Goal: Task Accomplishment & Management: Use online tool/utility

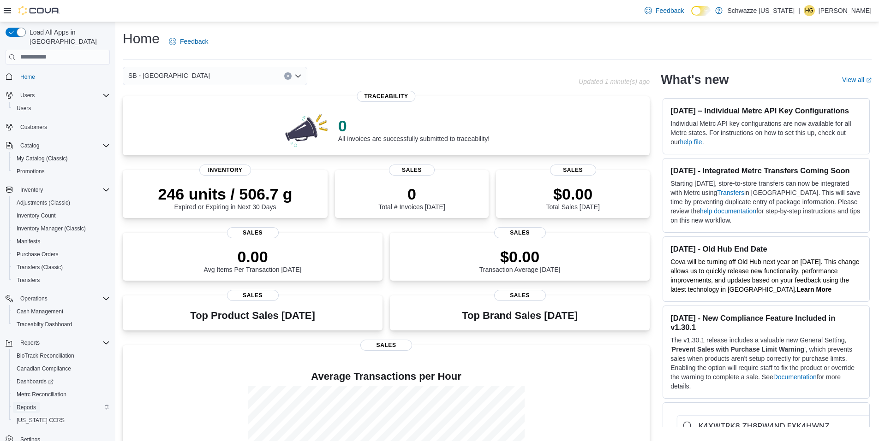
click at [34, 404] on span "Reports" at bounding box center [26, 407] width 19 height 7
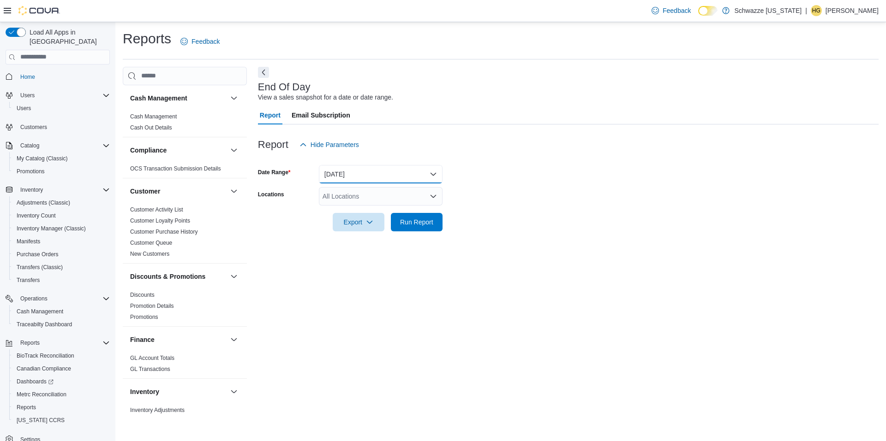
click at [363, 176] on button "[DATE]" at bounding box center [381, 174] width 124 height 18
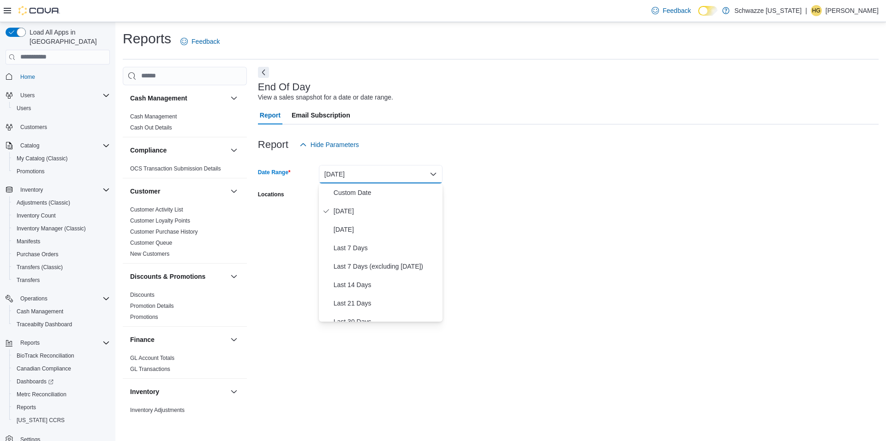
click at [484, 156] on div at bounding box center [568, 159] width 620 height 11
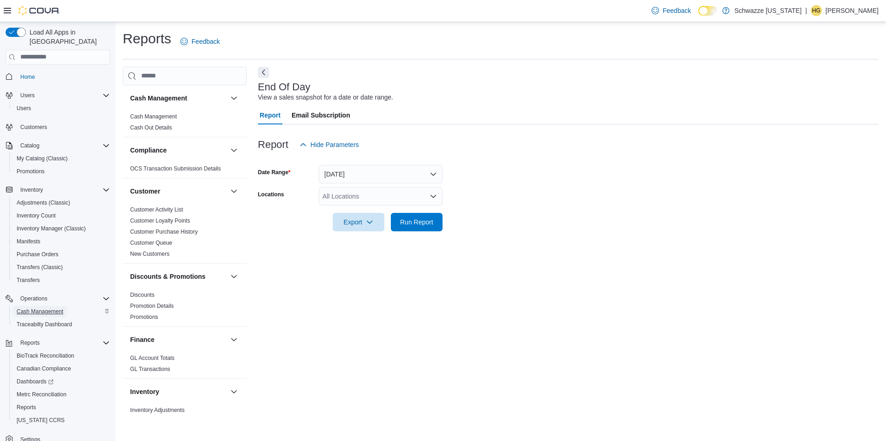
click at [44, 308] on span "Cash Management" at bounding box center [40, 311] width 47 height 7
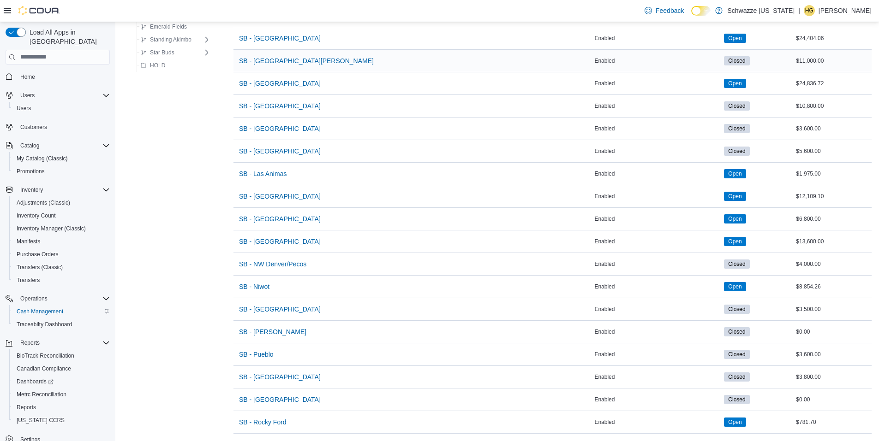
scroll to position [445, 0]
click at [277, 306] on span "SB - North Denver" at bounding box center [280, 309] width 82 height 9
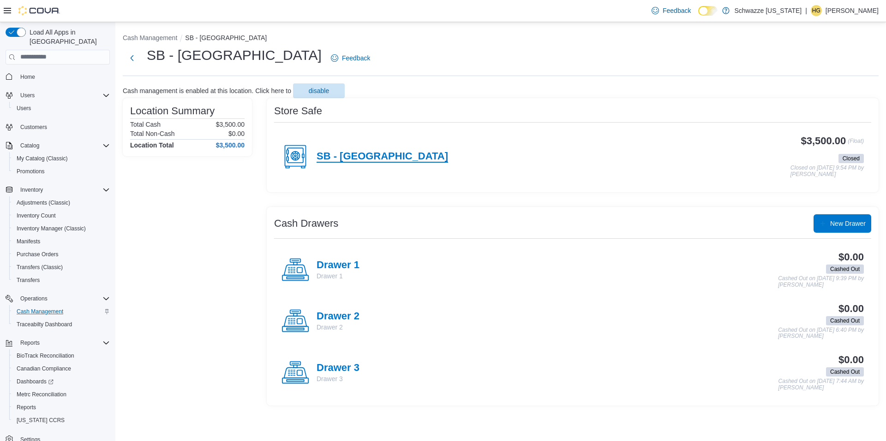
click at [394, 161] on h4 "SB - Brighton Blvd" at bounding box center [381, 157] width 131 height 12
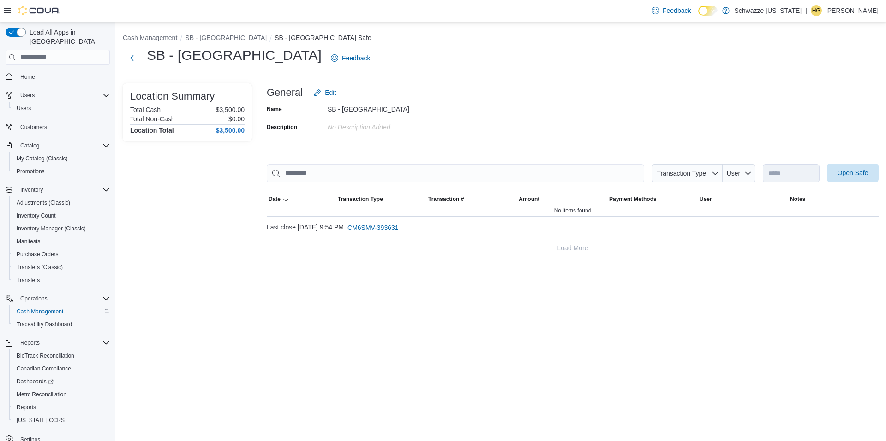
click at [848, 167] on span "Open Safe" at bounding box center [852, 173] width 41 height 18
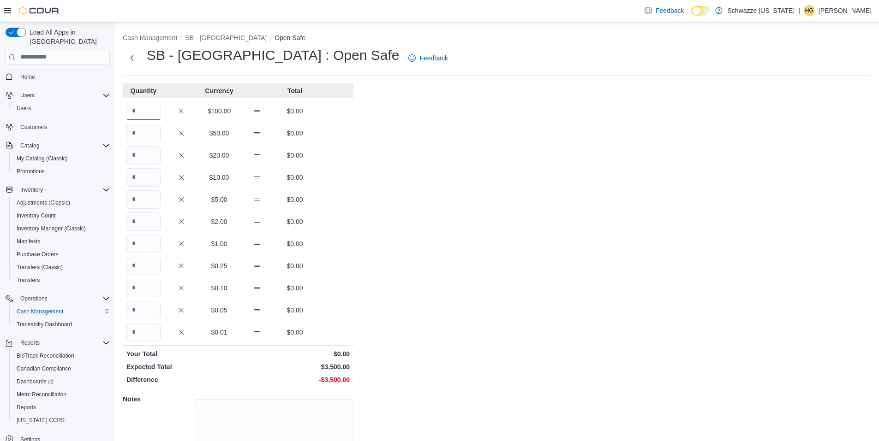
click at [142, 112] on input "Quantity" at bounding box center [143, 111] width 34 height 18
type input "**"
click at [474, 174] on div "Cash Management SB - Brighton Blvd Open Safe SB - North Denver : Open Safe Feed…" at bounding box center [496, 262] width 763 height 481
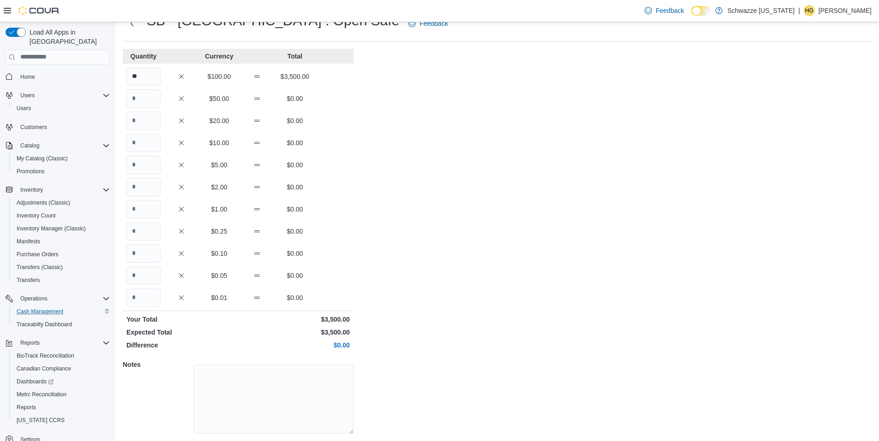
scroll to position [62, 0]
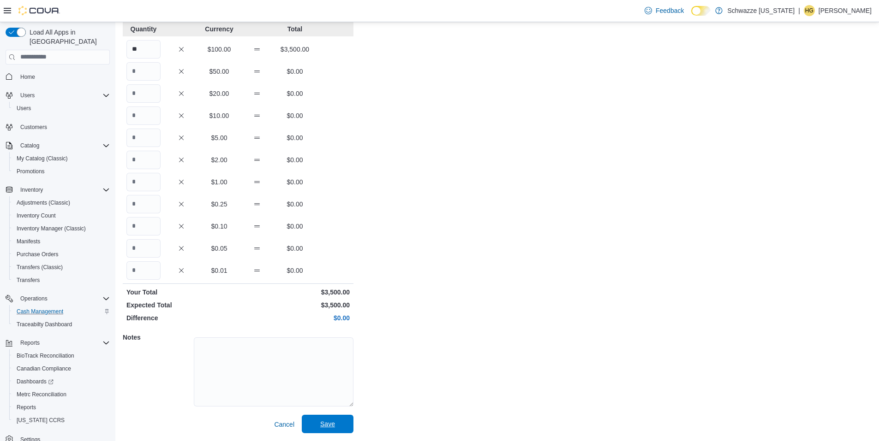
click at [347, 417] on span "Save" at bounding box center [327, 424] width 41 height 18
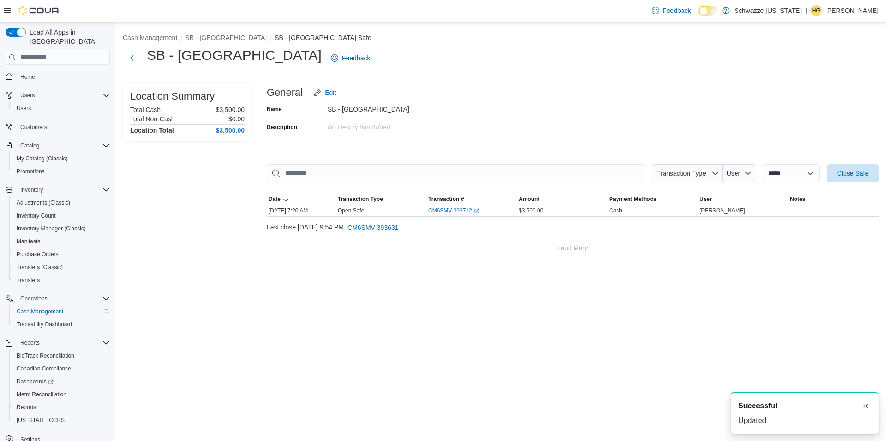
click at [213, 39] on button "SB - North Denver" at bounding box center [226, 37] width 82 height 7
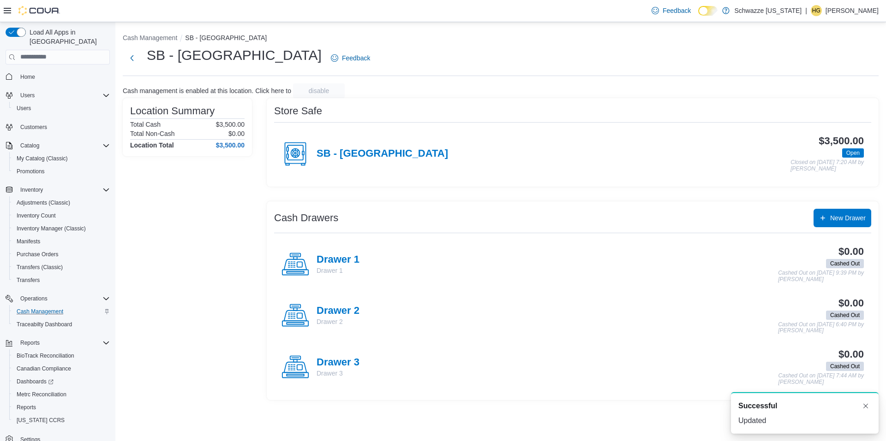
click at [332, 266] on p "Drawer 1" at bounding box center [337, 270] width 43 height 9
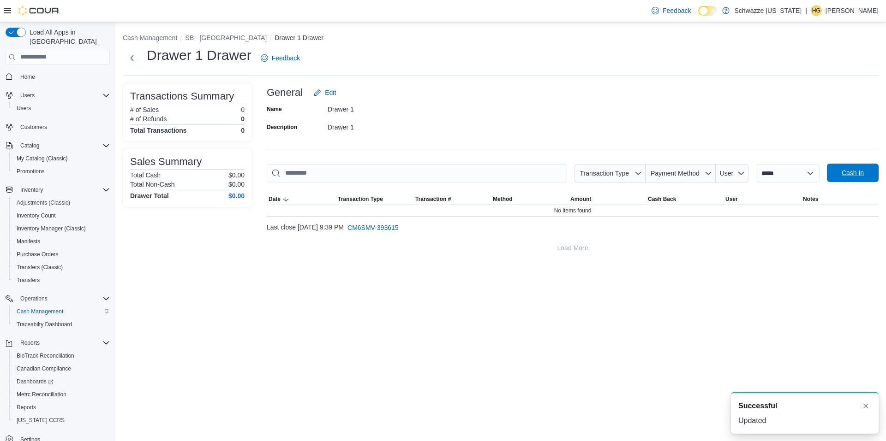
click at [852, 174] on span "Cash In" at bounding box center [852, 172] width 22 height 9
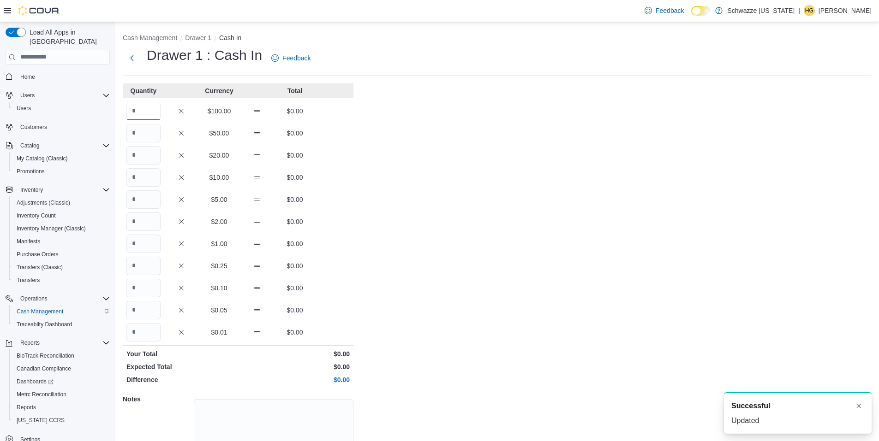
click at [153, 107] on input "Quantity" at bounding box center [143, 111] width 34 height 18
type input "*"
drag, startPoint x: 415, startPoint y: 198, endPoint x: 408, endPoint y: 239, distance: 41.1
click at [414, 201] on div "Cash Management Drawer 1 Cash In Drawer 1 : Cash In Feedback Quantity Currency …" at bounding box center [496, 262] width 763 height 481
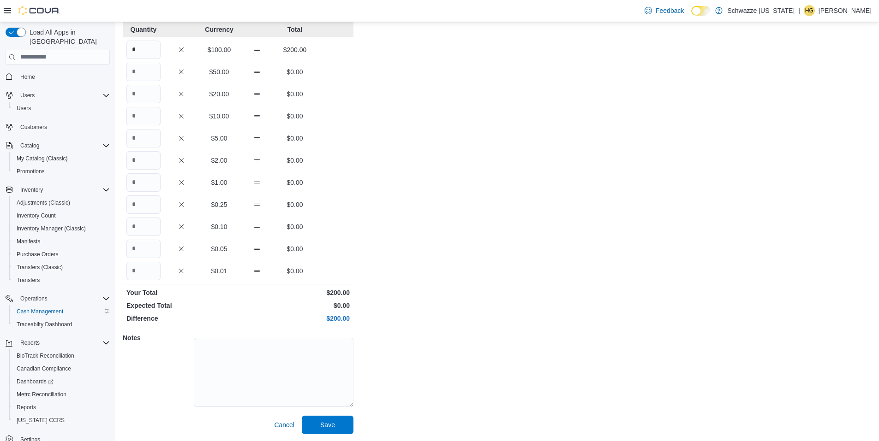
scroll to position [62, 0]
click at [333, 417] on span "Save" at bounding box center [327, 424] width 41 height 18
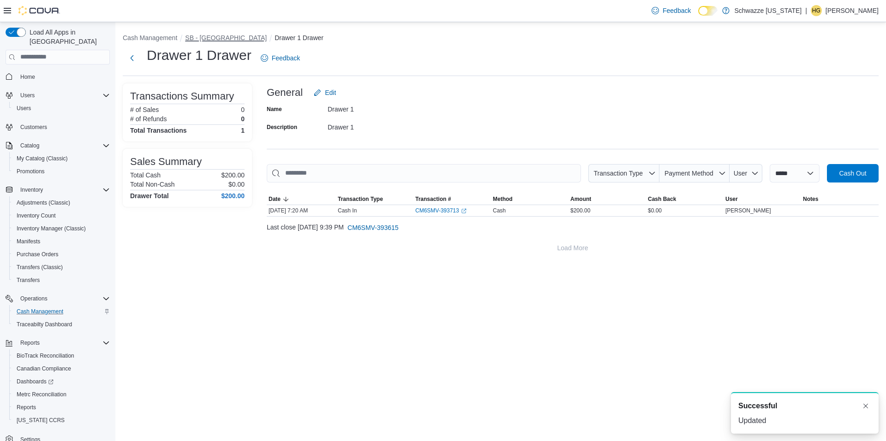
click at [211, 42] on button "SB - North Denver" at bounding box center [226, 37] width 82 height 7
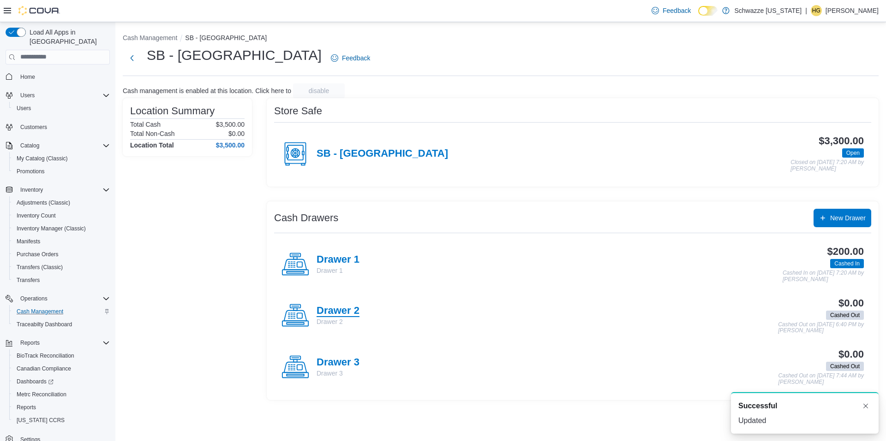
click at [355, 313] on h4 "Drawer 2" at bounding box center [337, 311] width 43 height 12
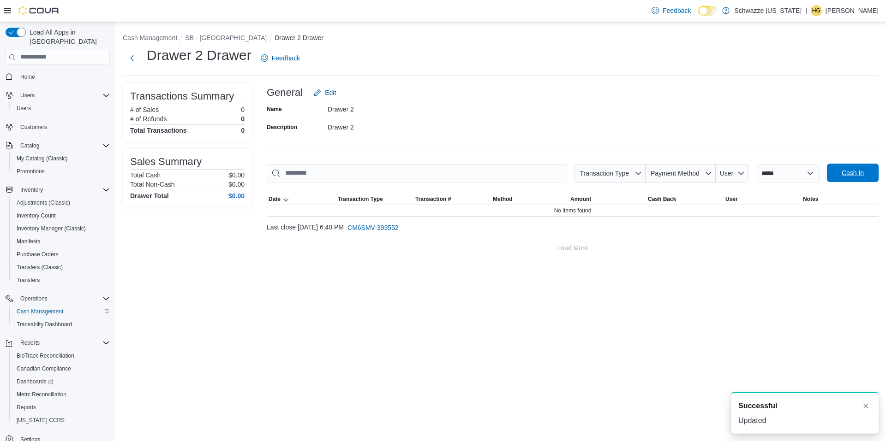
click at [849, 171] on span "Cash In" at bounding box center [852, 172] width 22 height 9
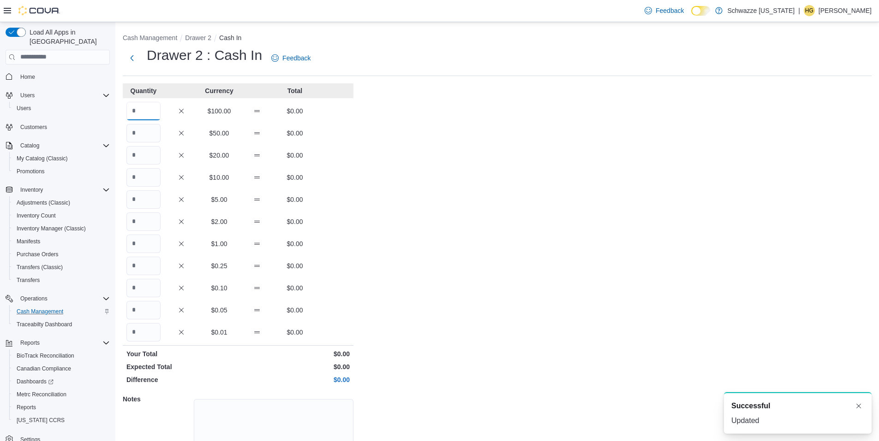
click at [141, 114] on input "Quantity" at bounding box center [143, 111] width 34 height 18
type input "*"
click at [435, 182] on div "Cash Management Drawer 2 Cash In Drawer 2 : Cash In Feedback Quantity Currency …" at bounding box center [496, 262] width 763 height 481
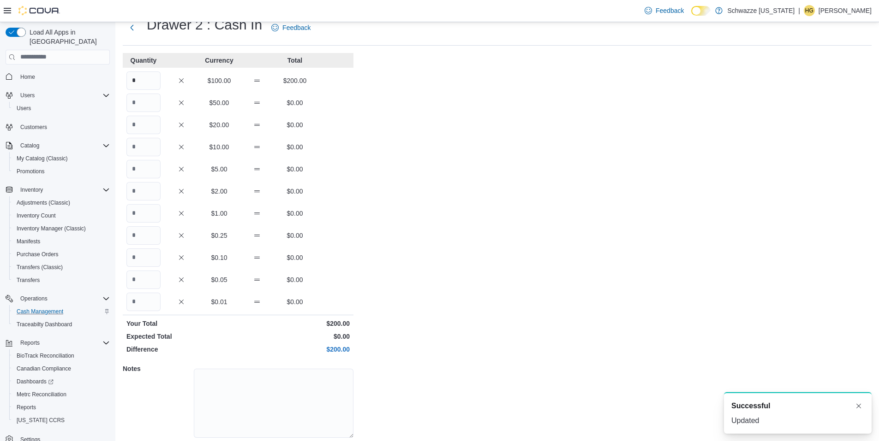
scroll to position [62, 0]
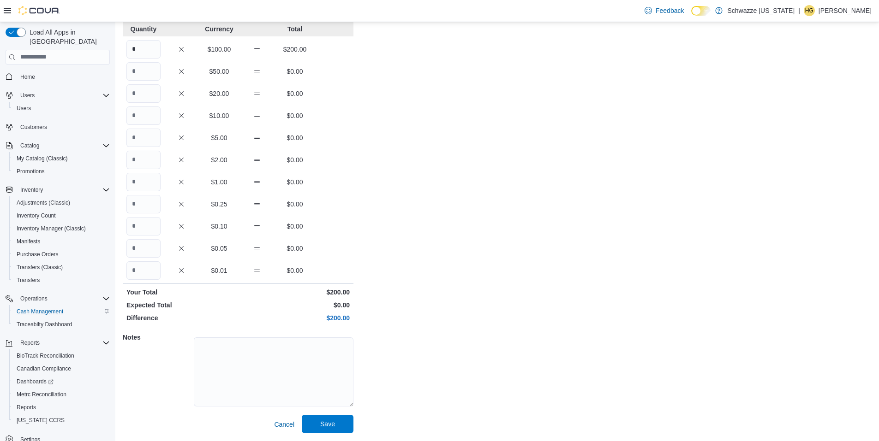
click at [328, 418] on span "Save" at bounding box center [327, 424] width 41 height 18
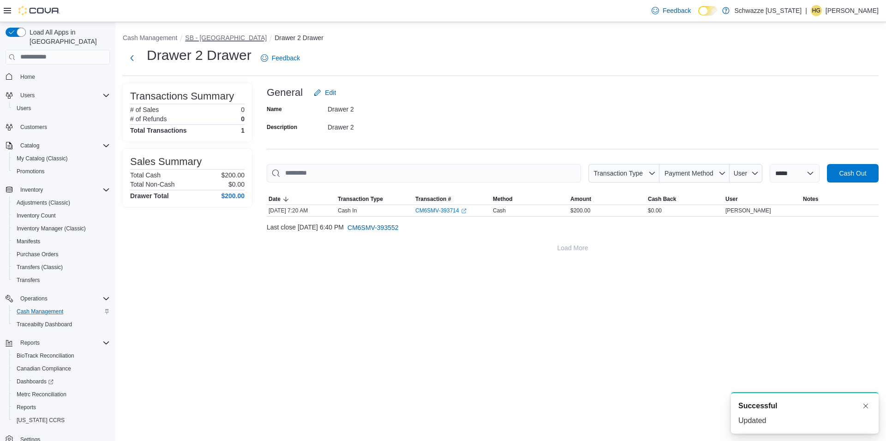
click at [218, 38] on button "SB - North Denver" at bounding box center [226, 37] width 82 height 7
